Goal: Transaction & Acquisition: Subscribe to service/newsletter

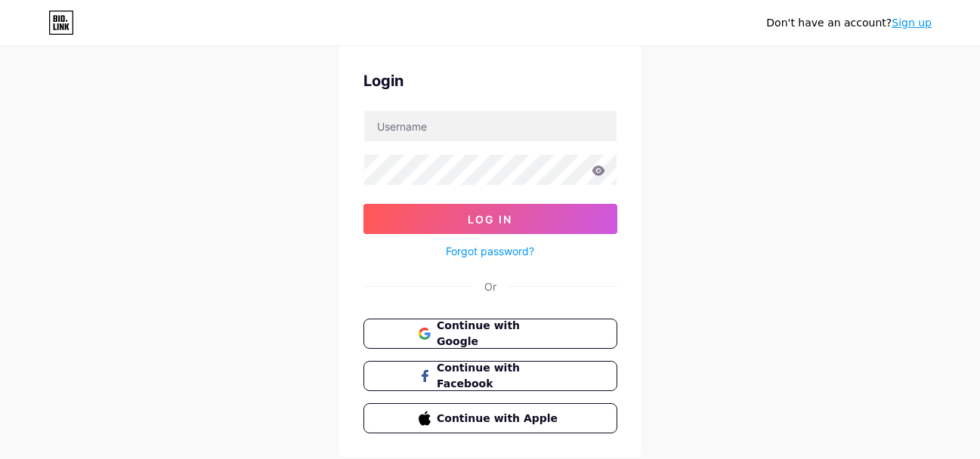
scroll to position [97, 0]
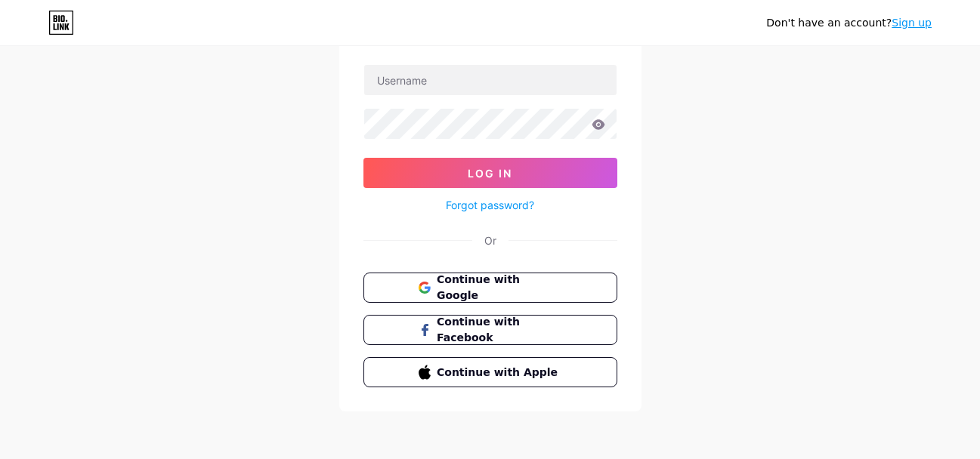
click at [922, 24] on link "Sign up" at bounding box center [911, 23] width 40 height 12
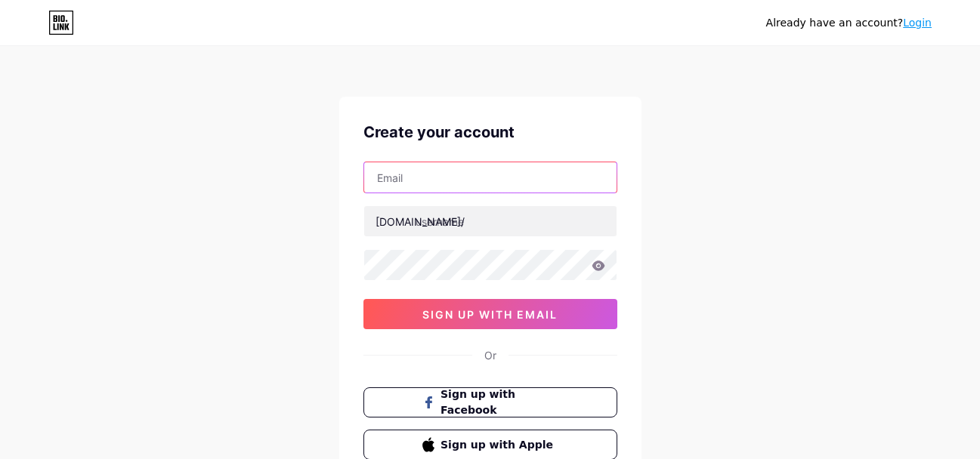
click at [433, 182] on input "text" at bounding box center [490, 177] width 252 height 30
paste input "[EMAIL_ADDRESS][DOMAIN_NAME]"
type input "[EMAIL_ADDRESS][DOMAIN_NAME]"
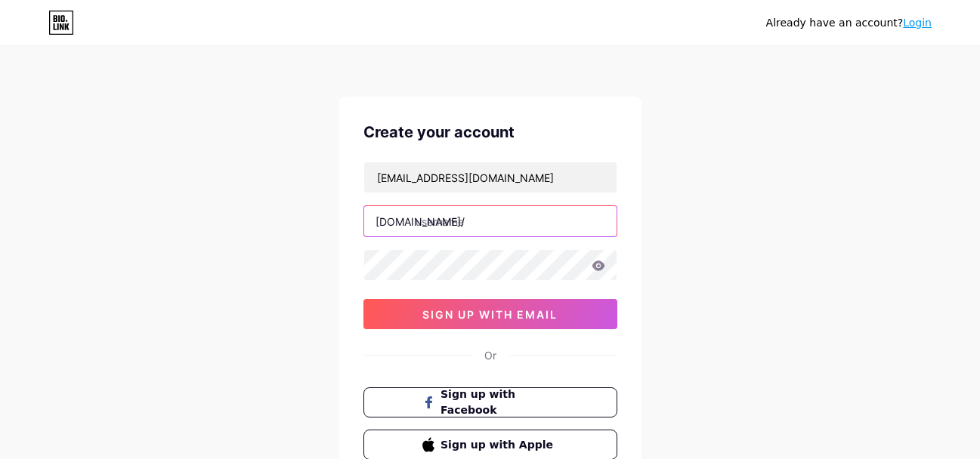
click at [485, 224] on input "text" at bounding box center [490, 221] width 252 height 30
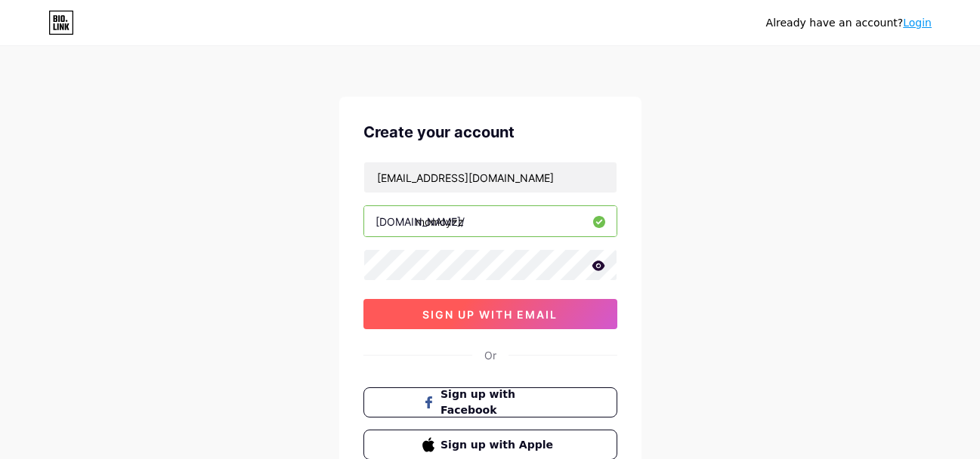
type input "momoyzz"
click at [509, 322] on button "sign up with email" at bounding box center [490, 314] width 254 height 30
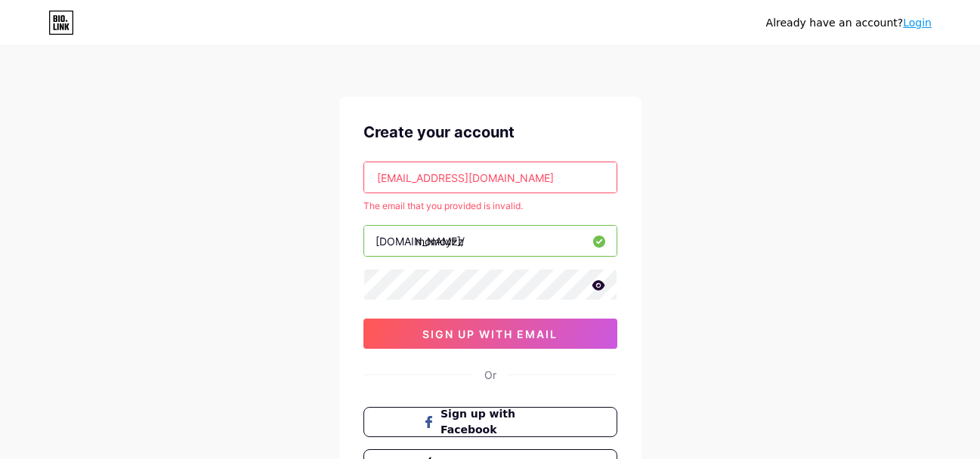
click at [464, 166] on input "[EMAIL_ADDRESS][DOMAIN_NAME]" at bounding box center [490, 177] width 252 height 30
paste input "[EMAIL_ADDRESS][DOMAIN_NAME]"
click at [551, 187] on input "jixiwel830@[EMAIL_ADDRESS][DOMAIN_NAME]" at bounding box center [490, 177] width 252 height 30
click at [552, 187] on input "jixiwel830@[EMAIL_ADDRESS][DOMAIN_NAME]" at bounding box center [490, 177] width 252 height 30
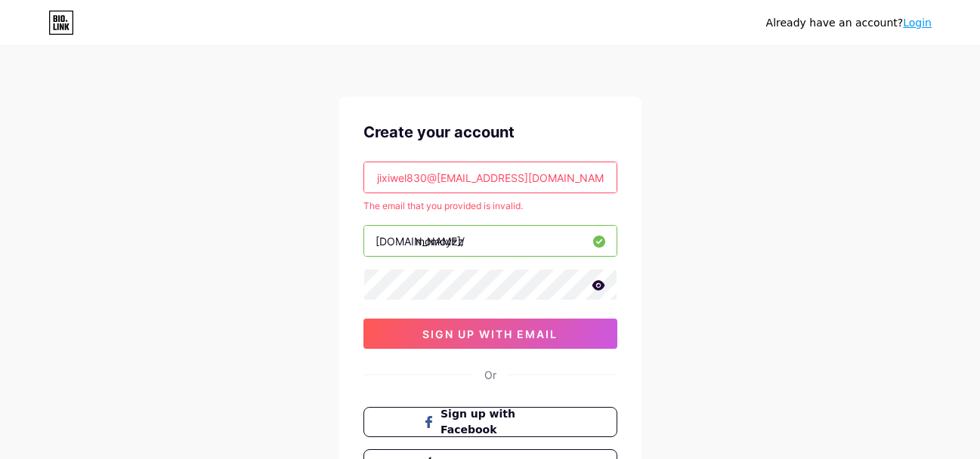
paste input "petaboj313@gta5hx"
click at [488, 336] on span "sign up with email" at bounding box center [489, 334] width 135 height 13
click at [543, 175] on input "[EMAIL_ADDRESS][DOMAIN_NAME]" at bounding box center [490, 177] width 252 height 30
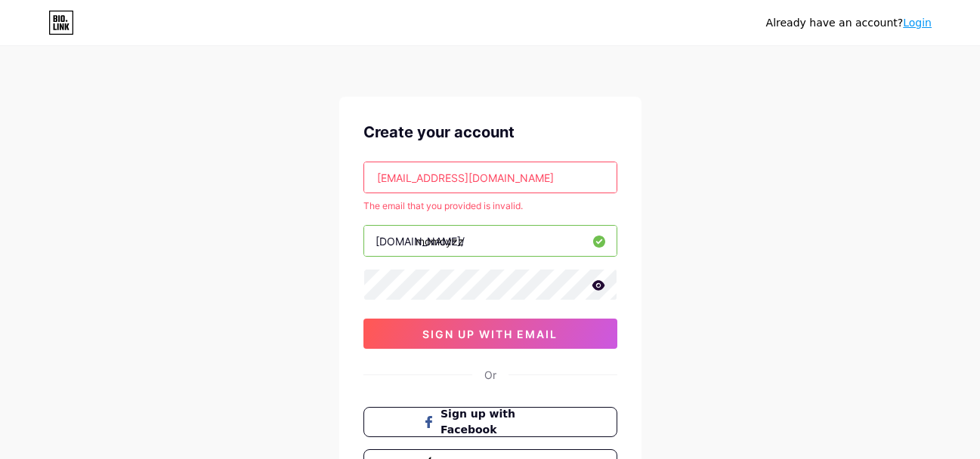
paste input "hiledi2445"
type input "[EMAIL_ADDRESS][DOMAIN_NAME]"
click at [521, 346] on button "sign up with email" at bounding box center [490, 334] width 254 height 30
